Goal: Transaction & Acquisition: Purchase product/service

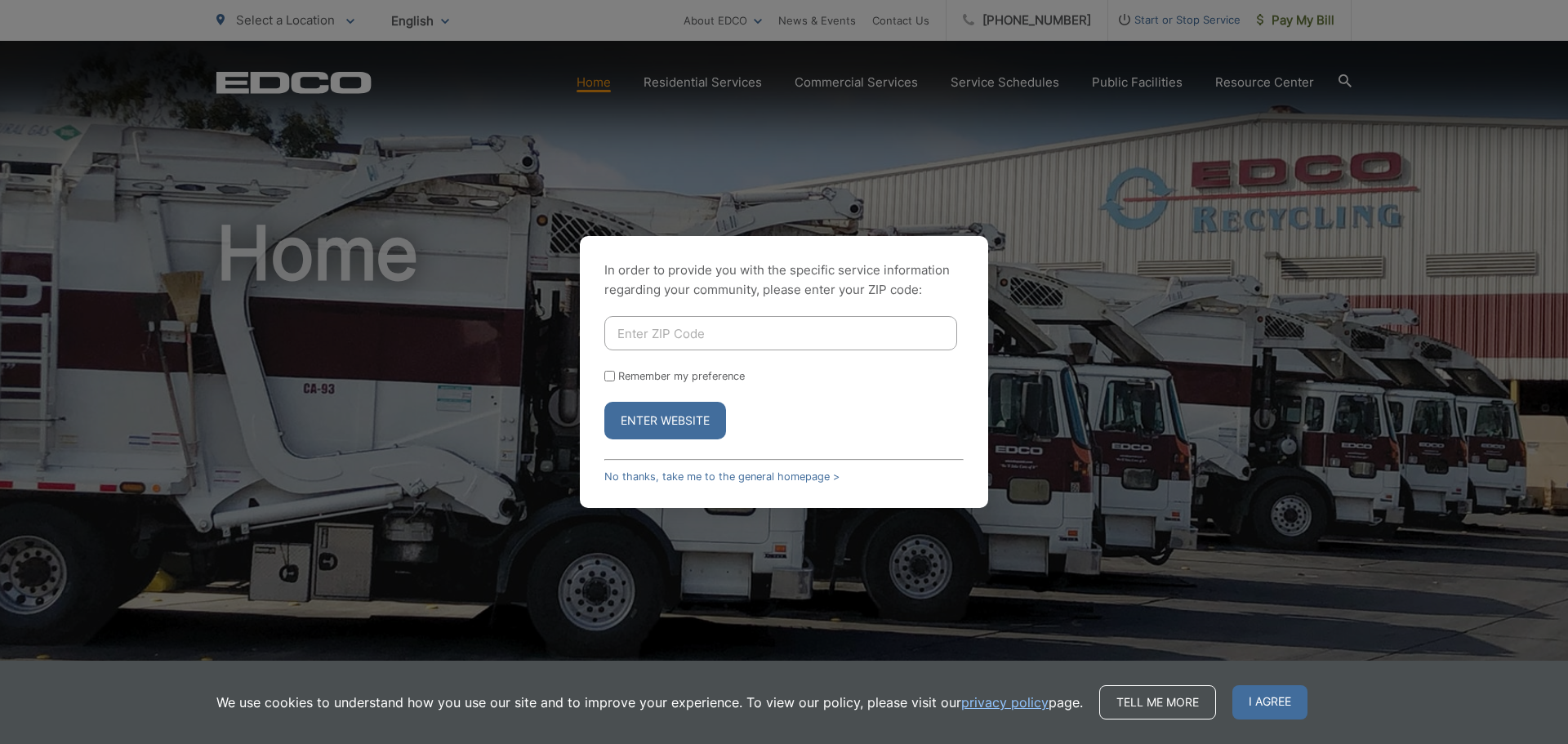
click at [710, 330] on input "Enter ZIP Code" at bounding box center [781, 332] width 353 height 34
type input "92020"
click at [604, 402] on button "Enter Website" at bounding box center [665, 420] width 122 height 38
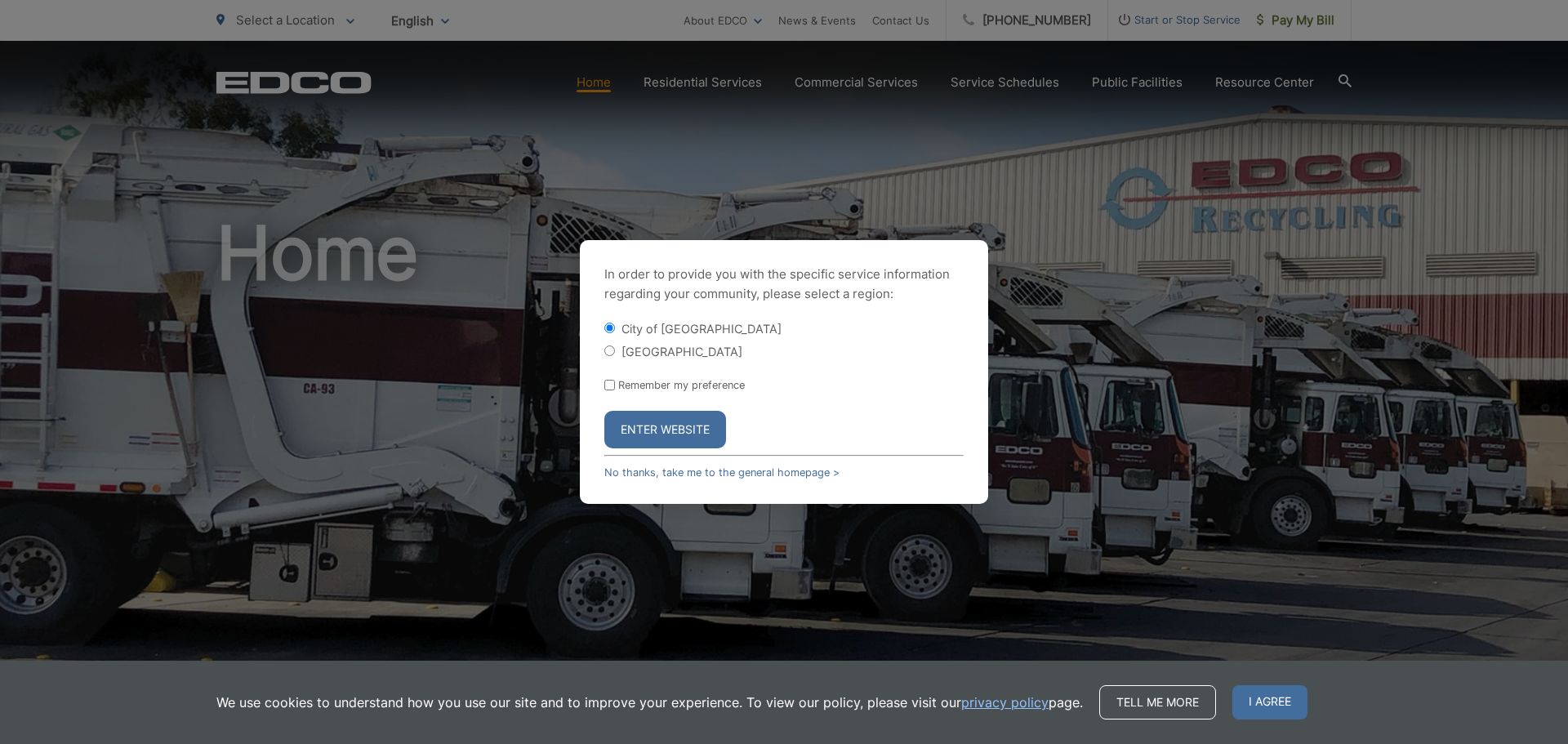
click at [654, 430] on button "Enter Website" at bounding box center [665, 429] width 122 height 38
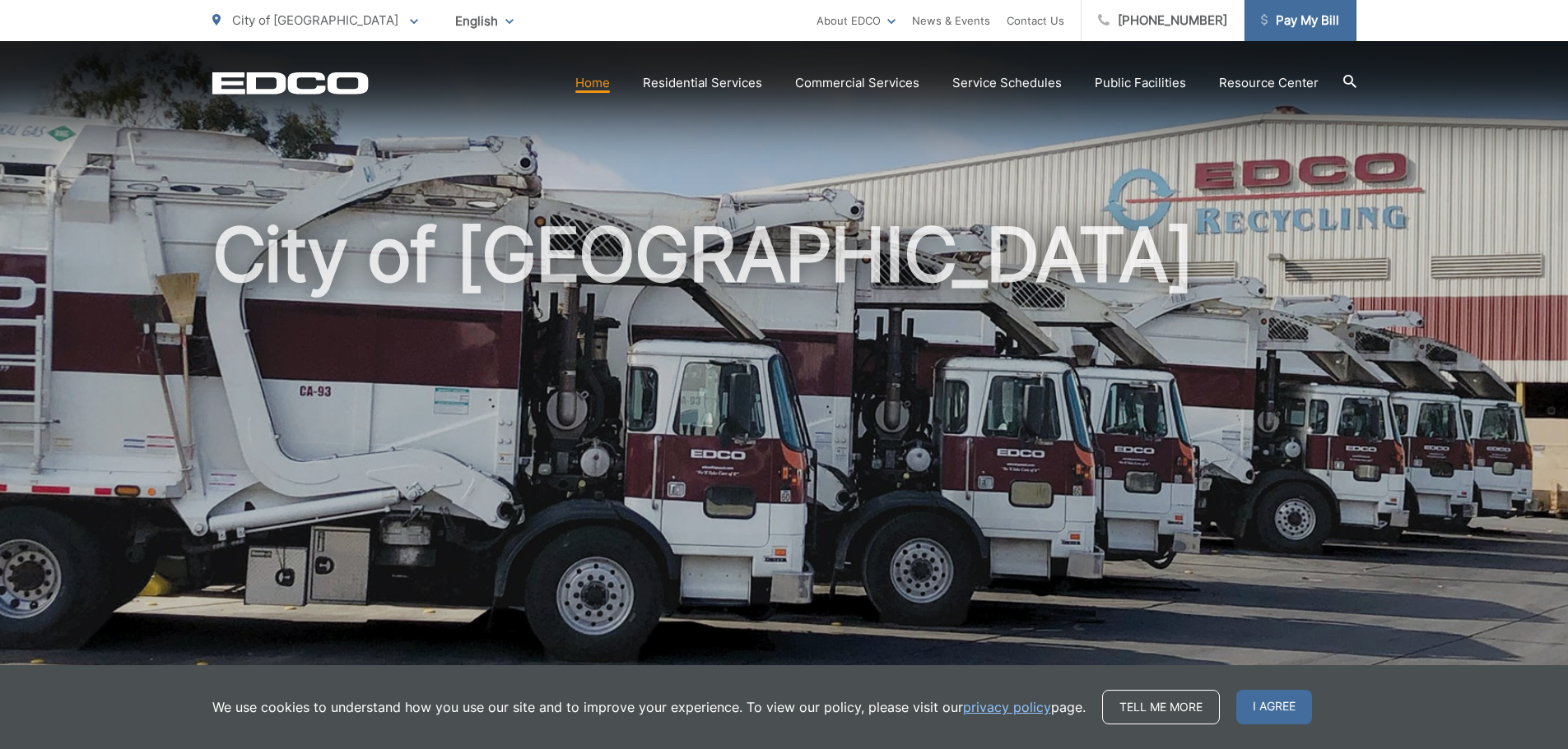
click at [1290, 23] on span "Pay My Bill" at bounding box center [1300, 20] width 78 height 20
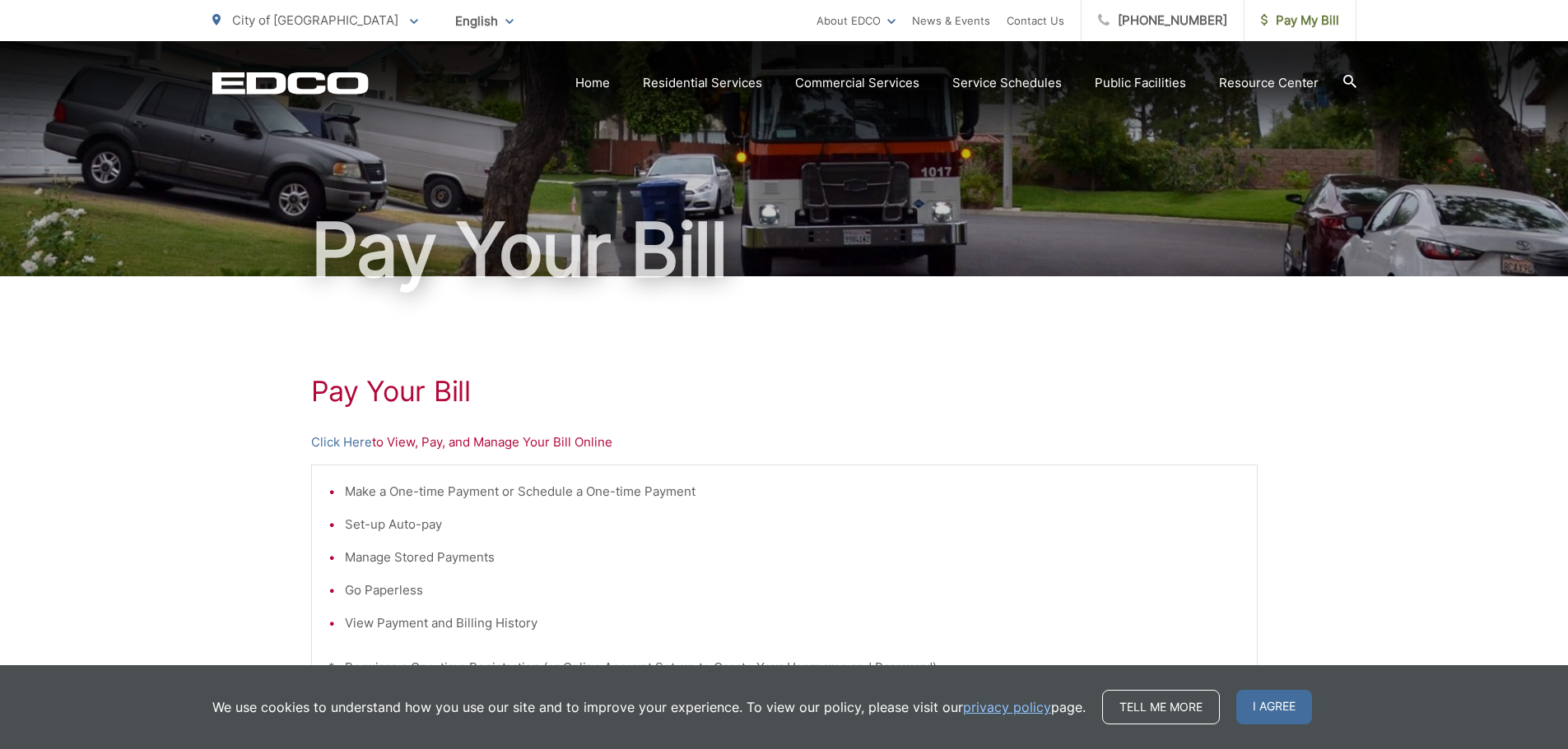
scroll to position [82, 0]
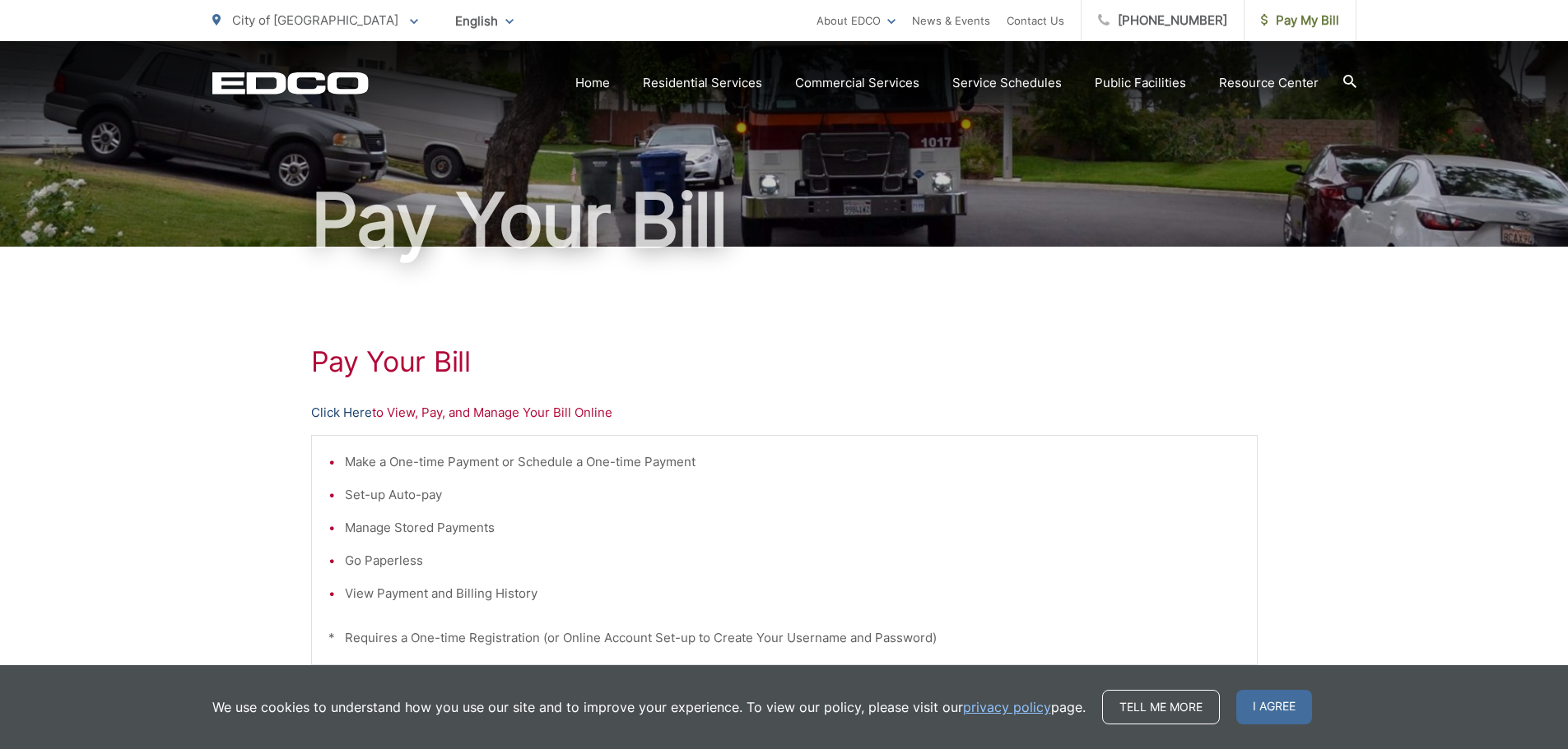
click at [344, 410] on link "Click Here" at bounding box center [342, 413] width 60 height 20
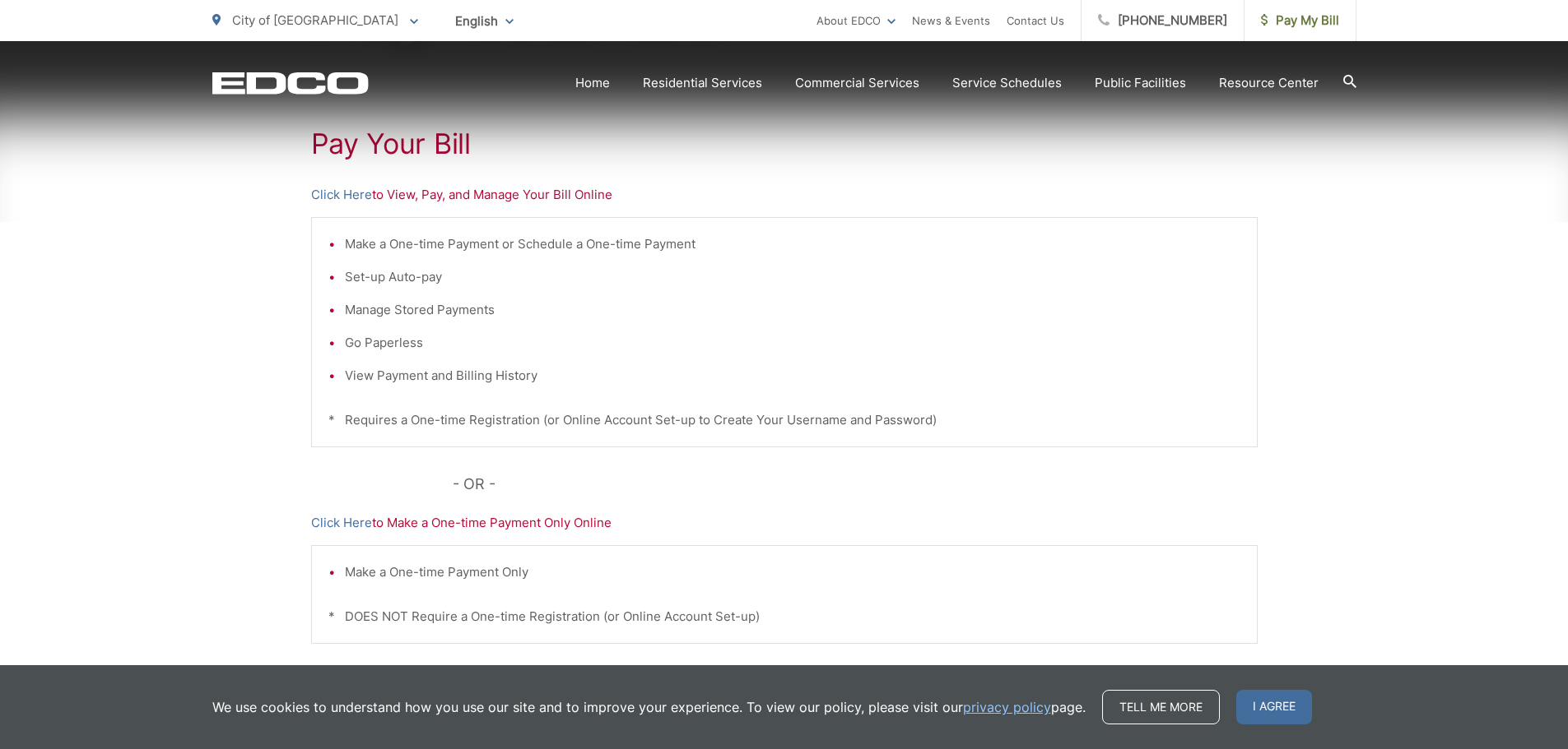
scroll to position [329, 0]
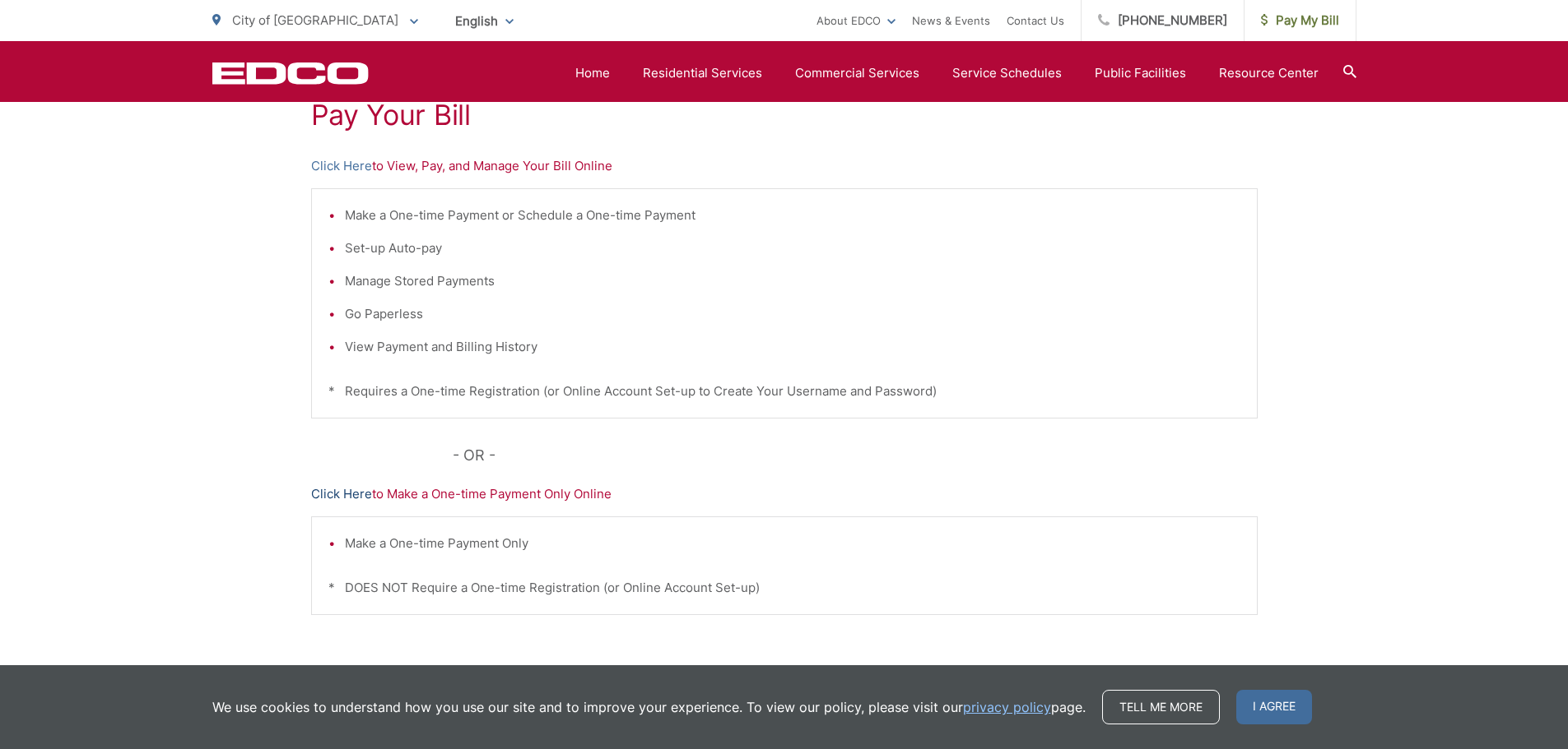
click at [338, 491] on link "Click Here" at bounding box center [342, 494] width 60 height 20
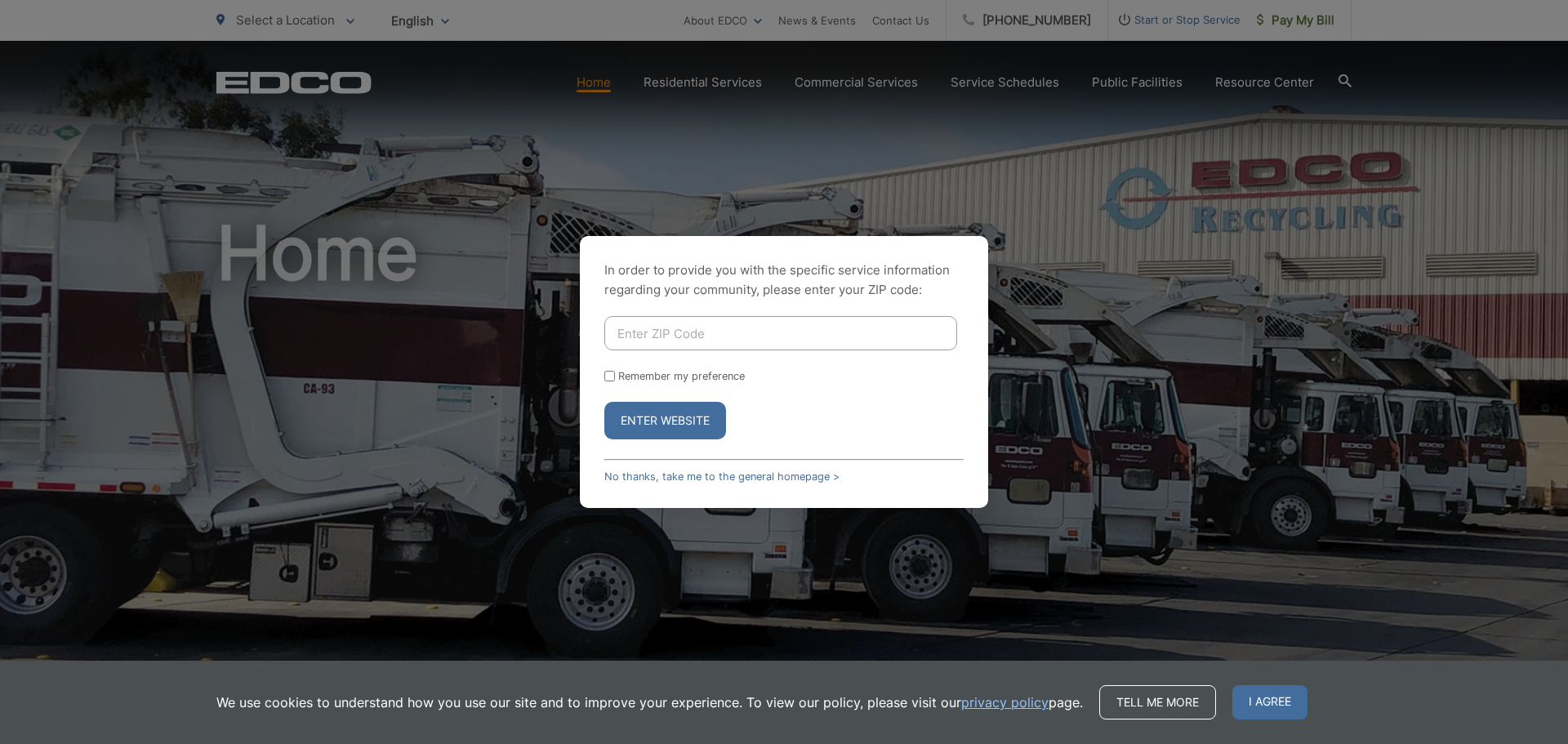
click at [716, 332] on input "Enter ZIP Code" at bounding box center [781, 332] width 353 height 34
type input "92020"
click at [604, 402] on button "Enter Website" at bounding box center [665, 420] width 122 height 38
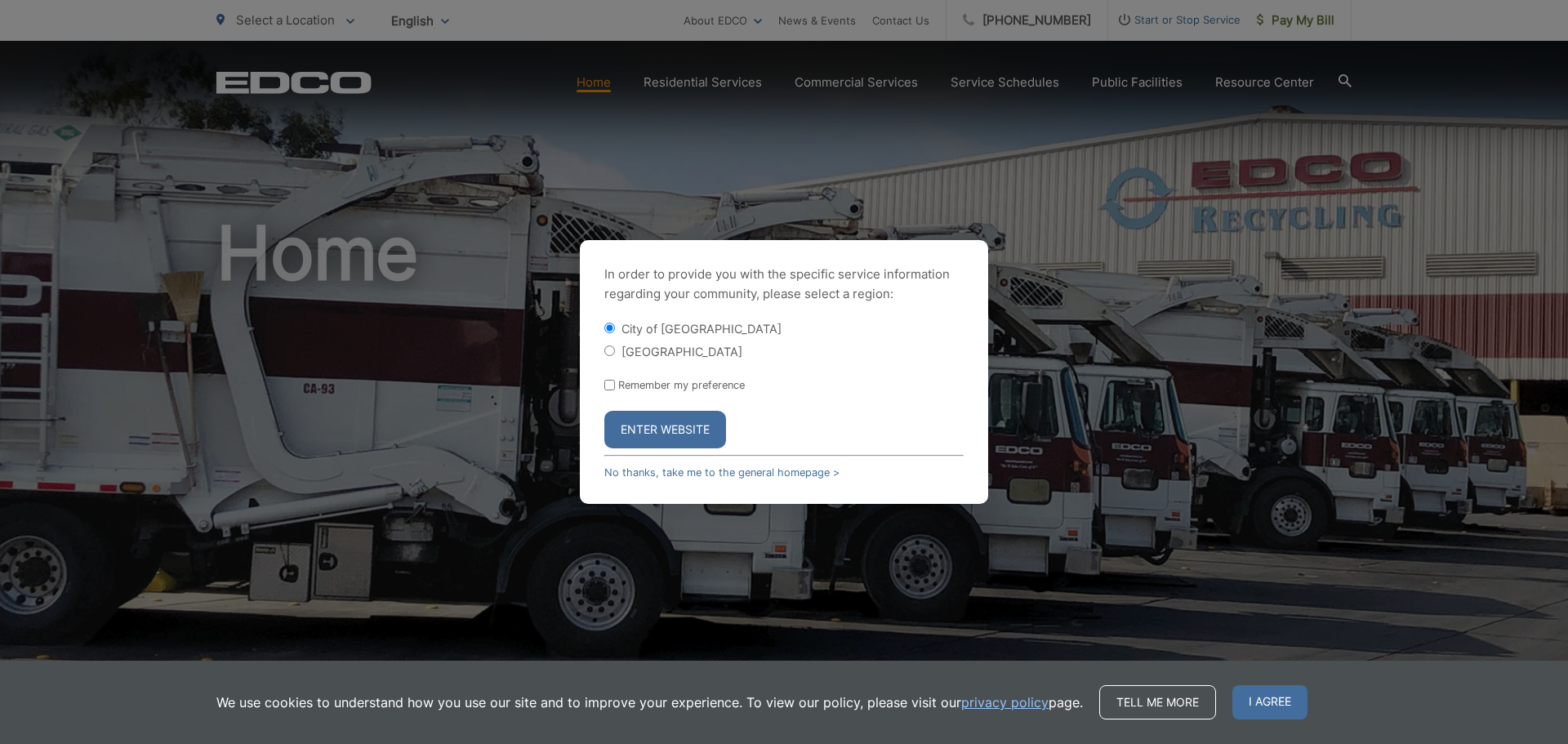
drag, startPoint x: 664, startPoint y: 436, endPoint x: 698, endPoint y: 389, distance: 58.0
click at [664, 436] on button "Enter Website" at bounding box center [665, 429] width 122 height 38
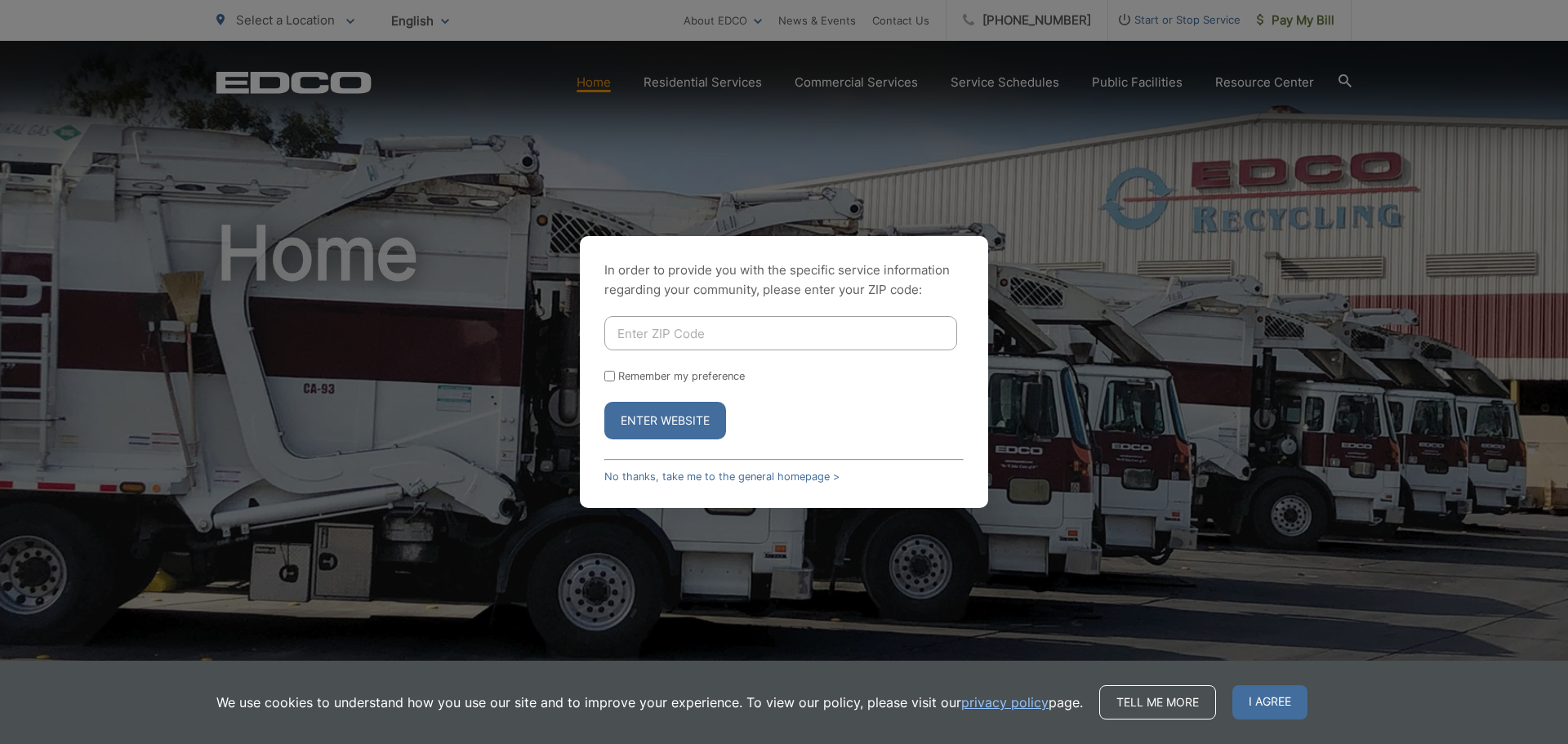
click at [775, 332] on input "Enter ZIP Code" at bounding box center [781, 332] width 353 height 34
type input "92020"
click at [686, 420] on button "Enter Website" at bounding box center [665, 420] width 122 height 38
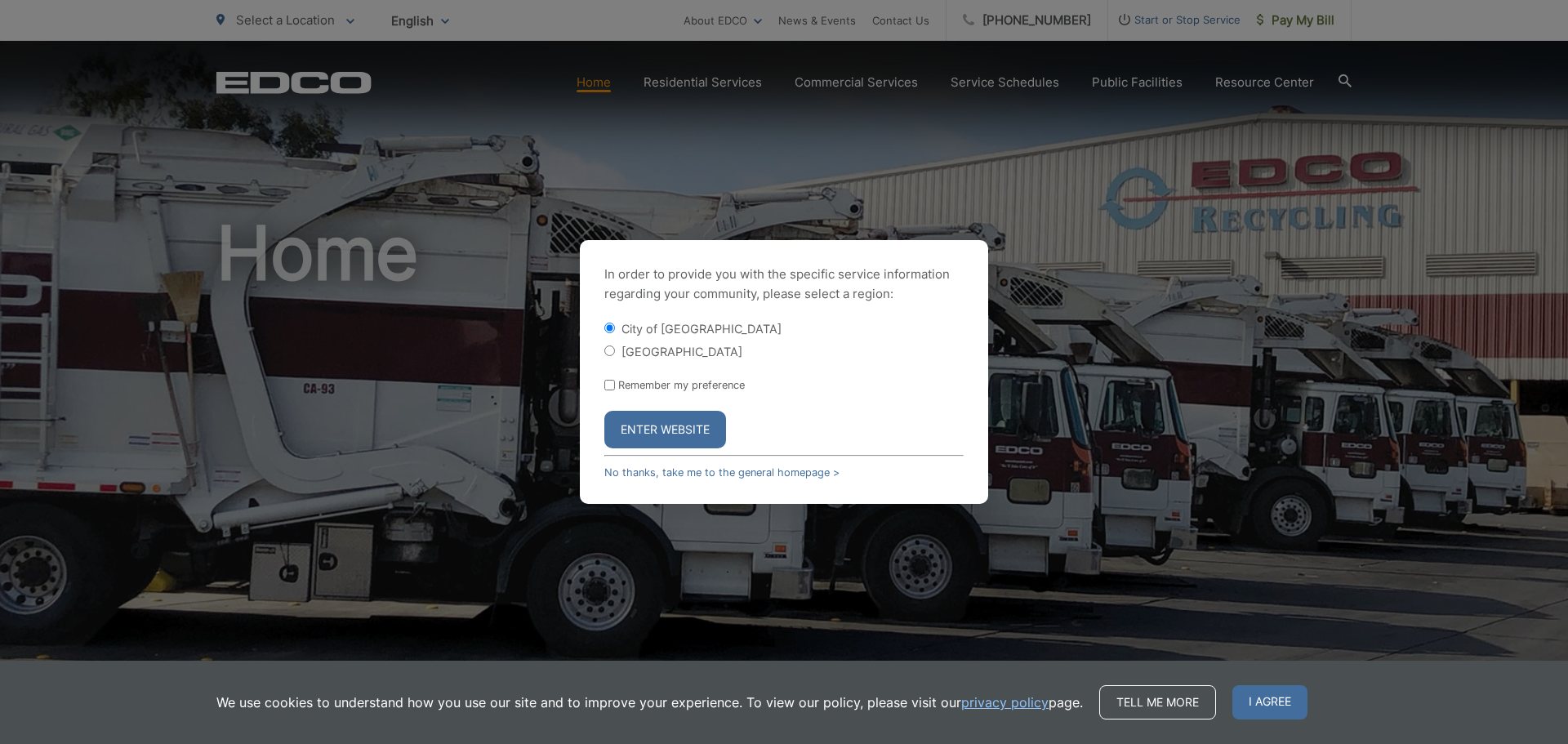
click at [694, 431] on button "Enter Website" at bounding box center [665, 429] width 122 height 38
